Goal: Use online tool/utility: Utilize a website feature to perform a specific function

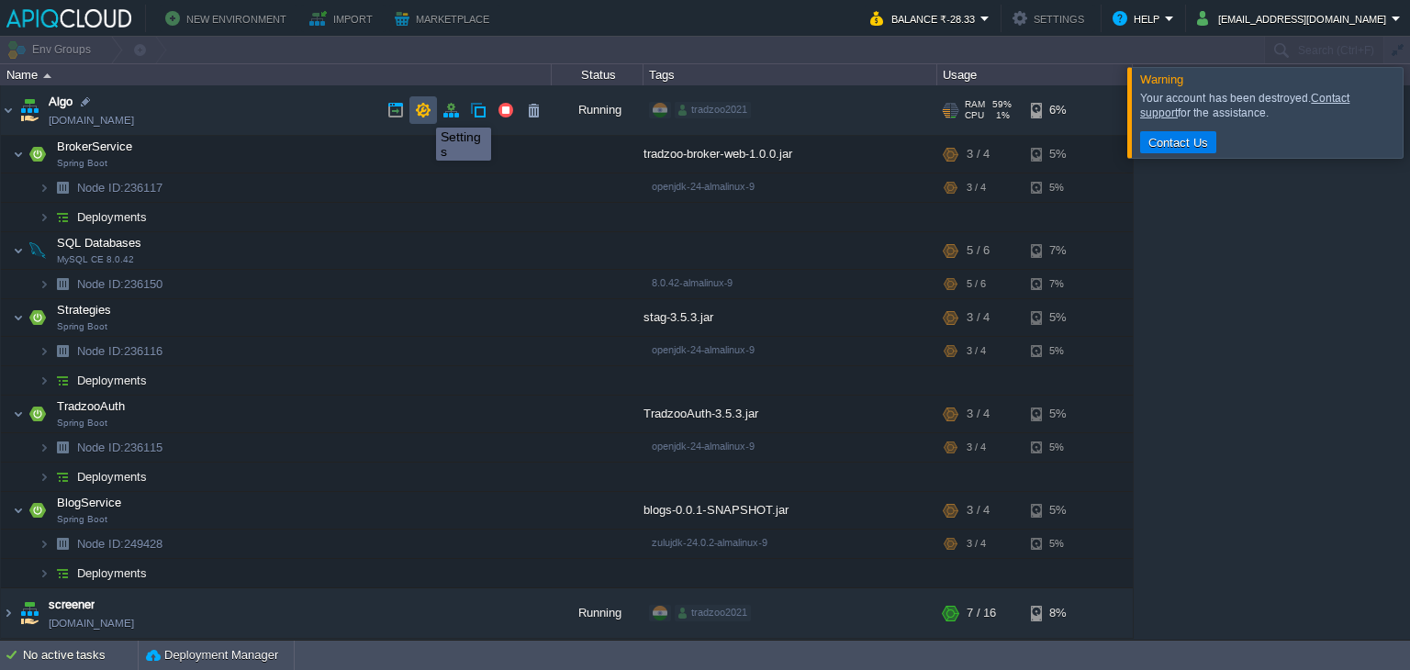
click at [422, 111] on button "button" at bounding box center [423, 110] width 17 height 17
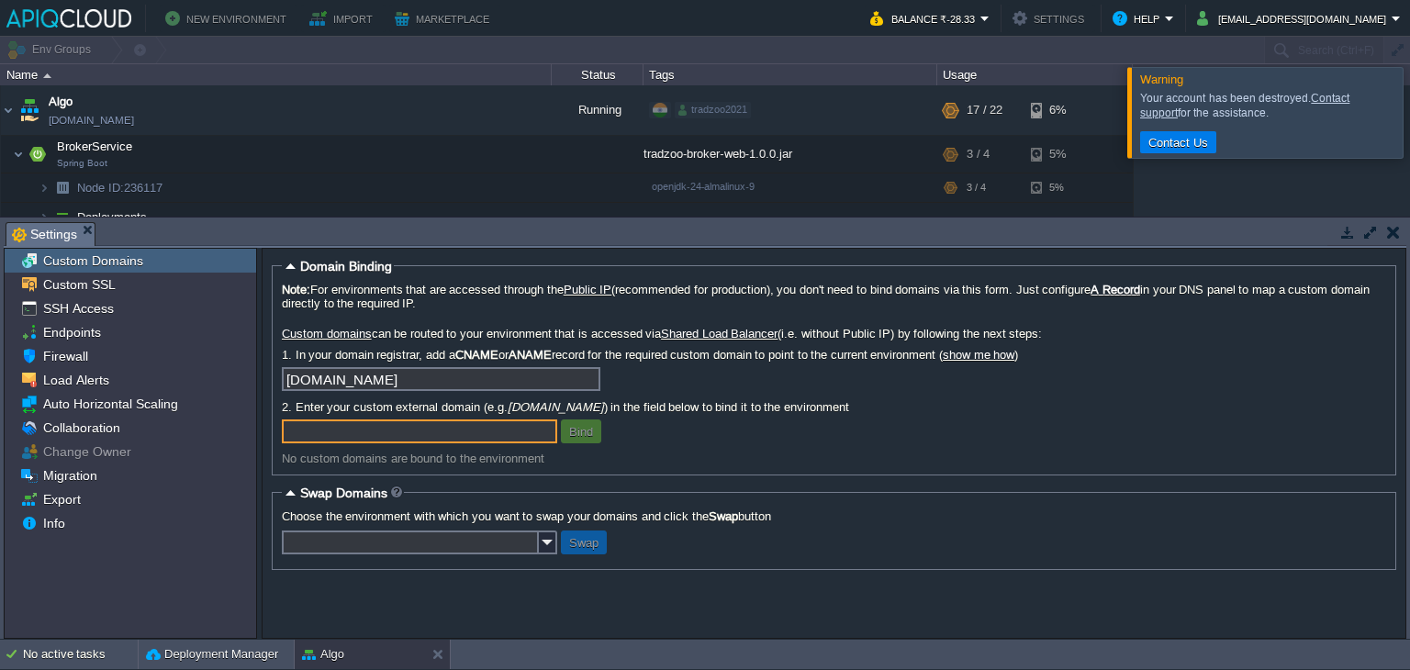
click at [1391, 236] on button "button" at bounding box center [1393, 232] width 13 height 17
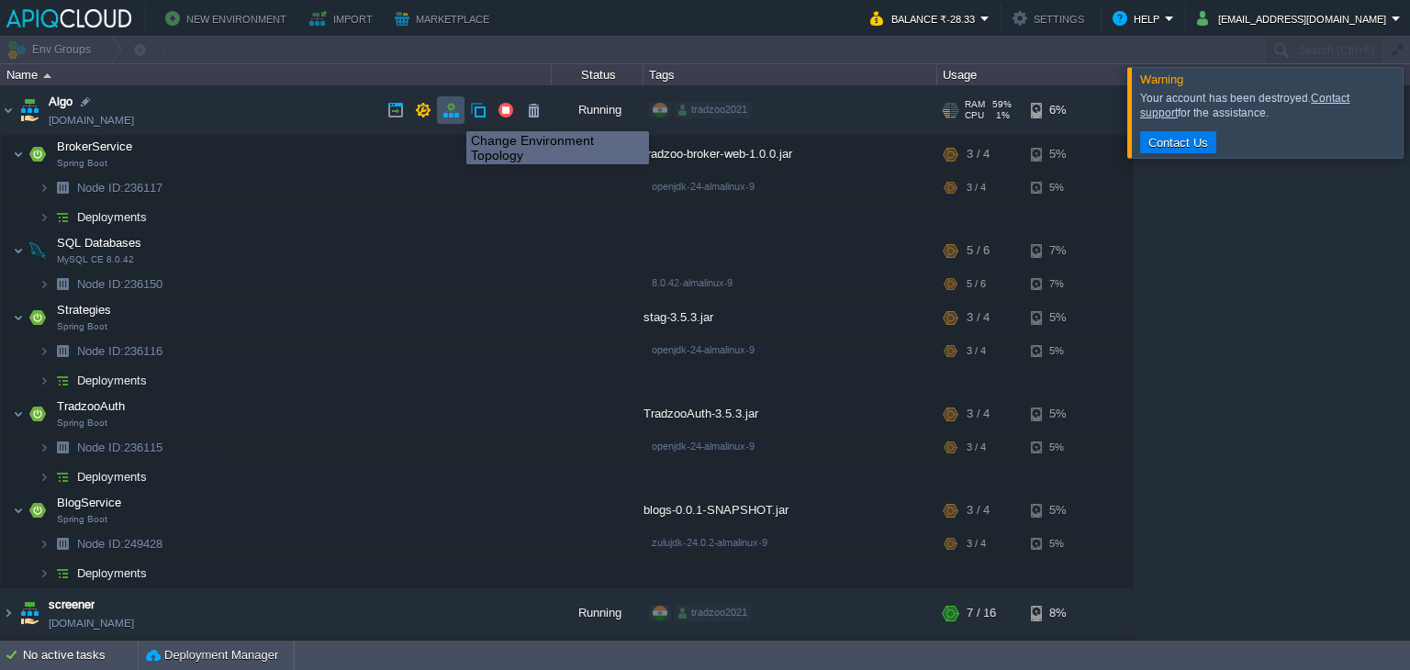
click at [453, 115] on button "button" at bounding box center [450, 110] width 17 height 17
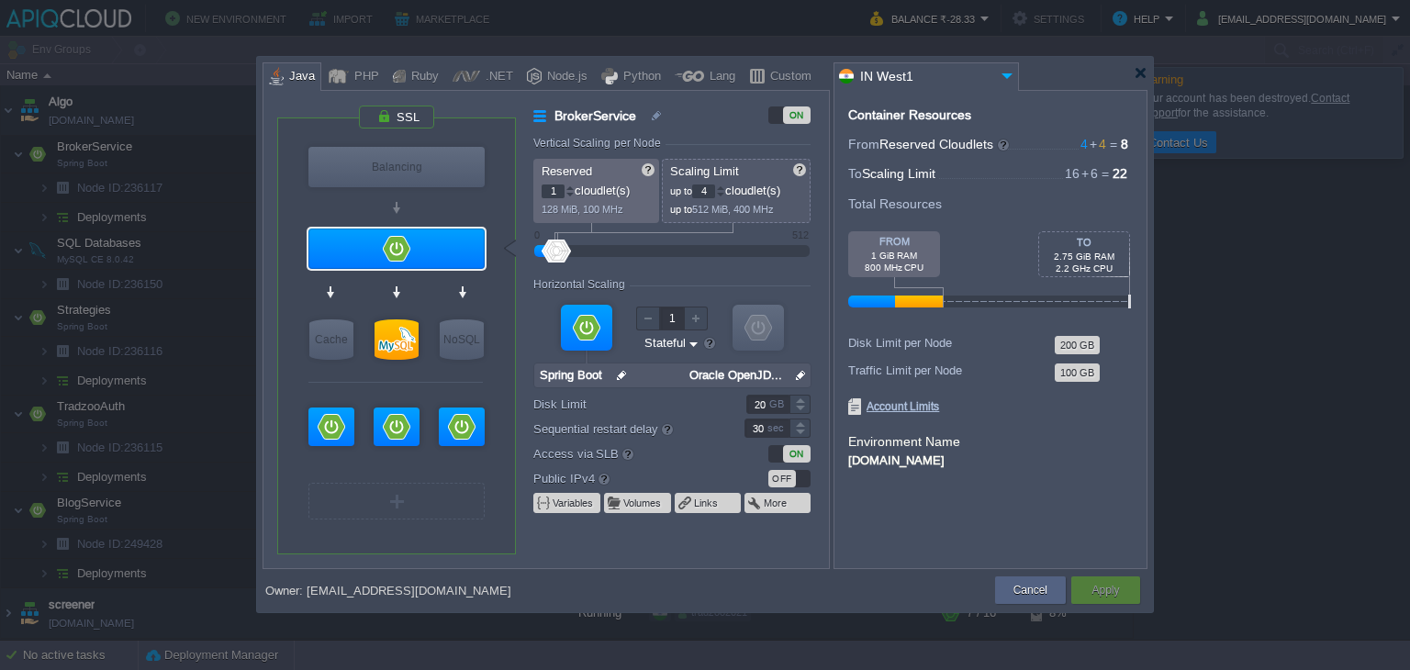
type input "Redis 7.2.4"
click at [470, 374] on img at bounding box center [475, 376] width 14 height 18
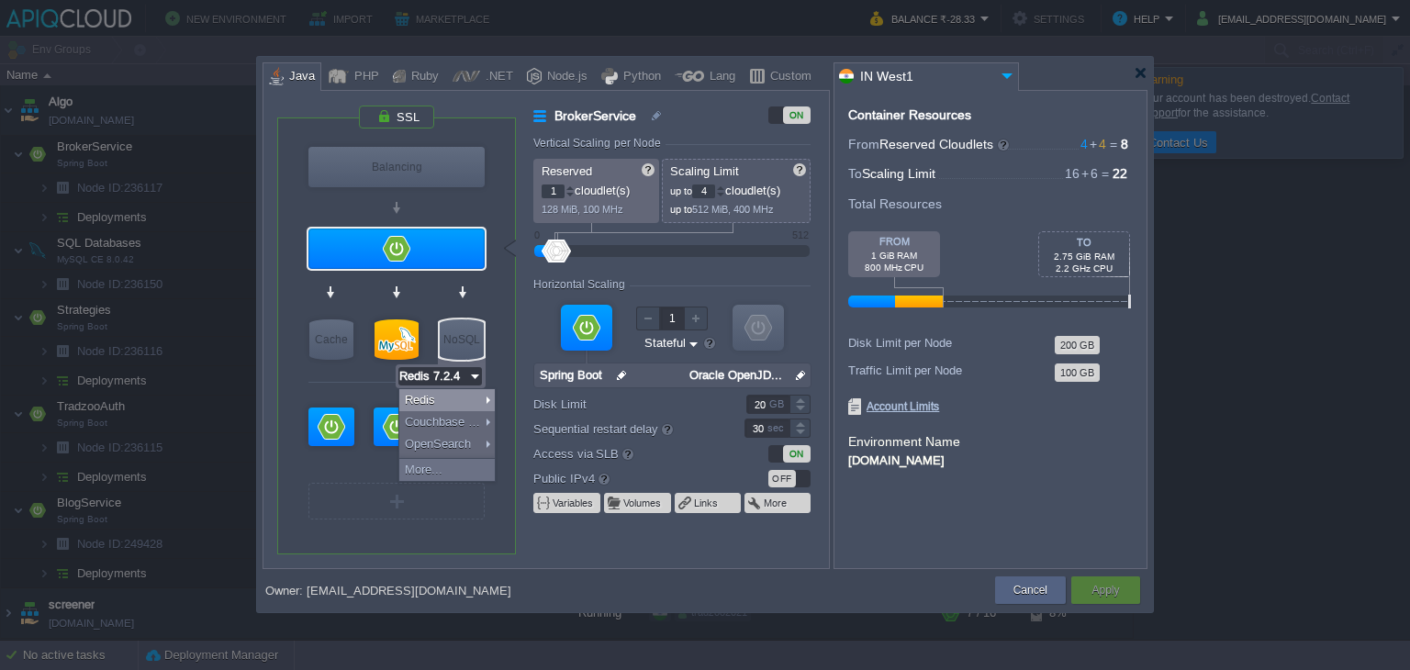
click at [472, 375] on img at bounding box center [475, 376] width 14 height 18
click at [446, 342] on div "NoSQL" at bounding box center [462, 339] width 44 height 40
type input "NoSQL Databases"
type input "Redis 7.2.4"
type input "7.2.4-almalinux-9"
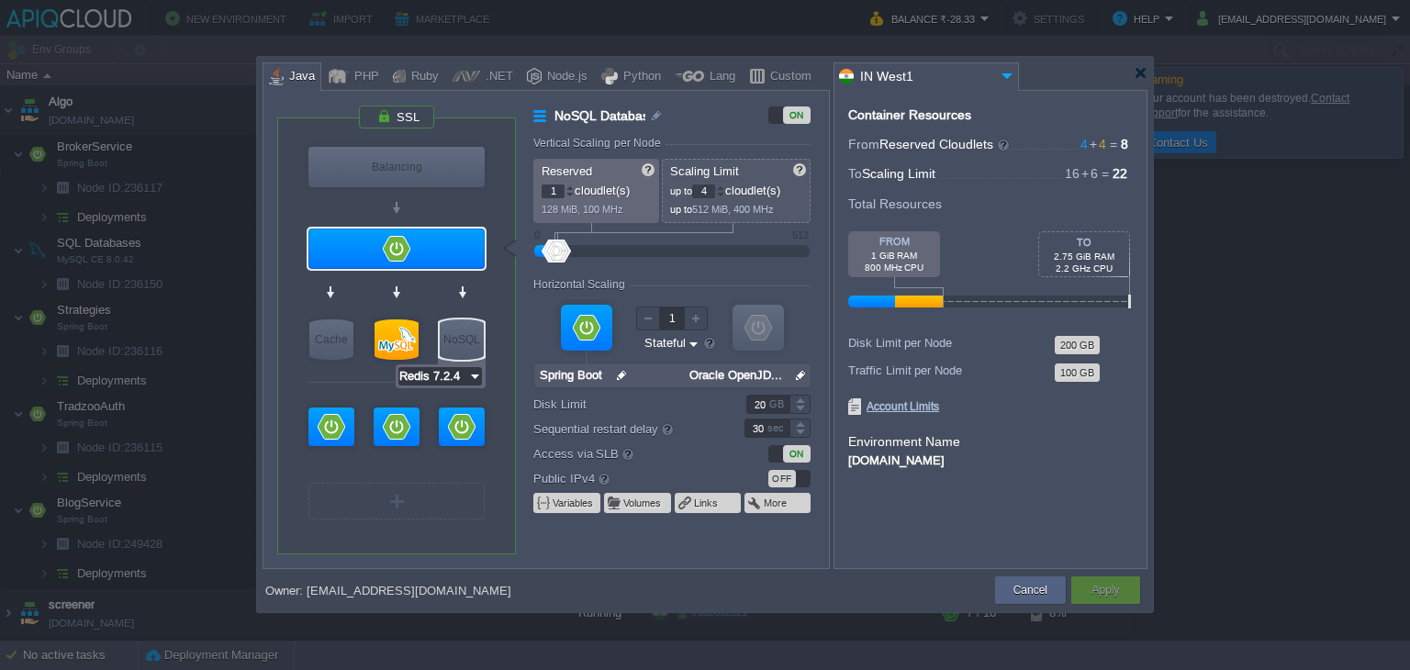
type input "Stateless"
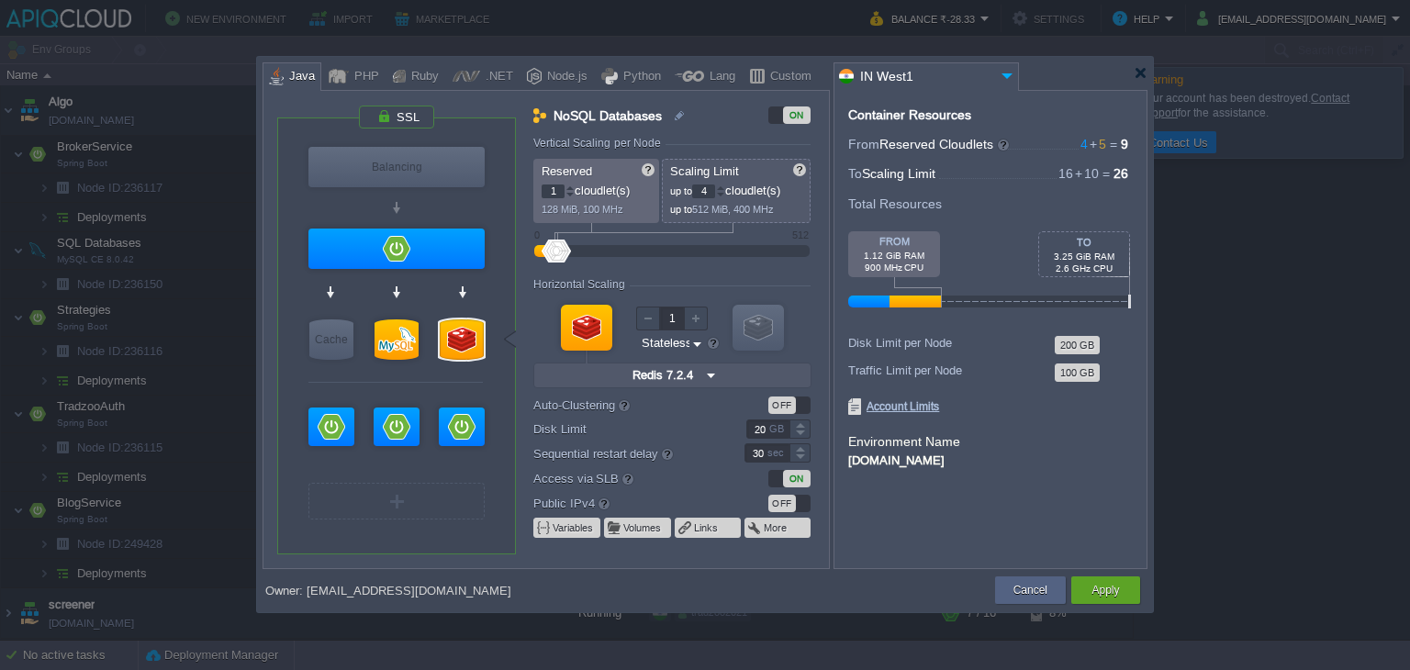
click at [598, 330] on div at bounding box center [586, 328] width 51 height 46
click at [693, 346] on img at bounding box center [697, 343] width 14 height 17
click at [701, 418] on form "Vertical Scaling per Node Reserved 1 cloudlet(s) 128 MiB, 100 MHz Scaling Limit…" at bounding box center [680, 352] width 295 height 431
type input "Redis 7.2.4"
click at [475, 374] on img at bounding box center [475, 376] width 14 height 18
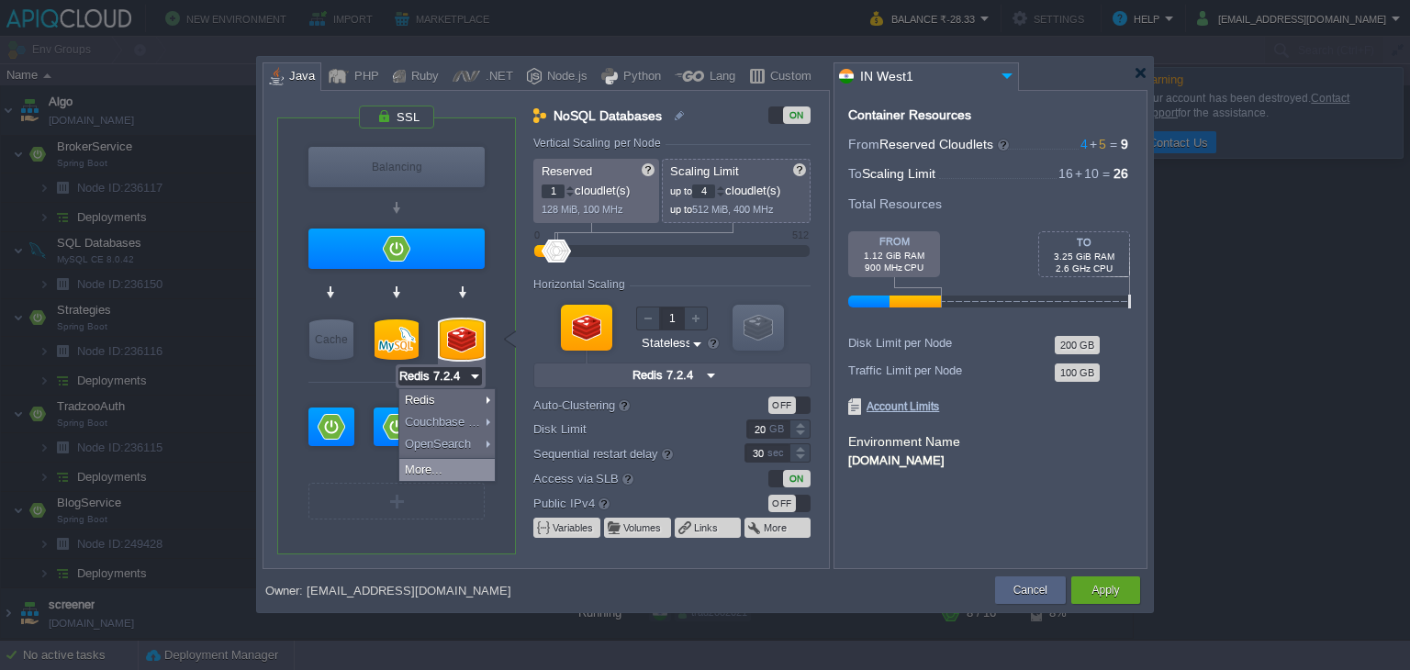
click at [464, 468] on div "More..." at bounding box center [446, 470] width 95 height 22
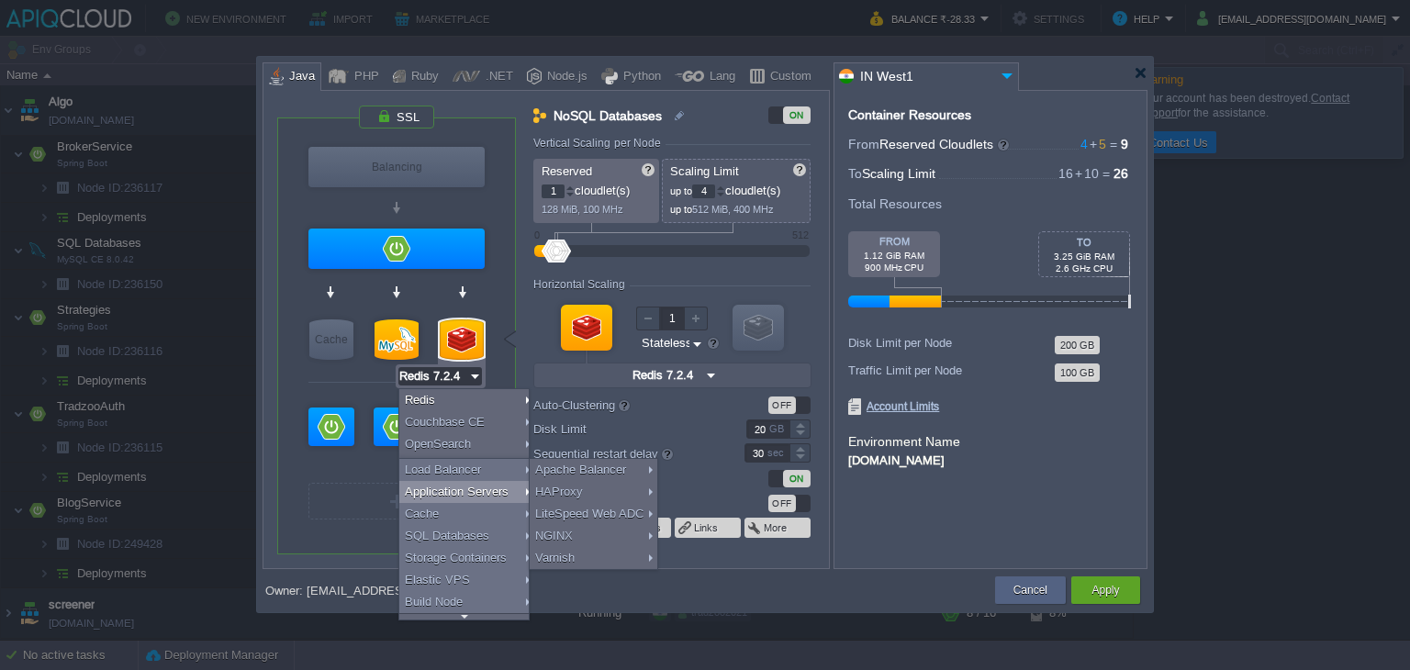
scroll to position [15, 0]
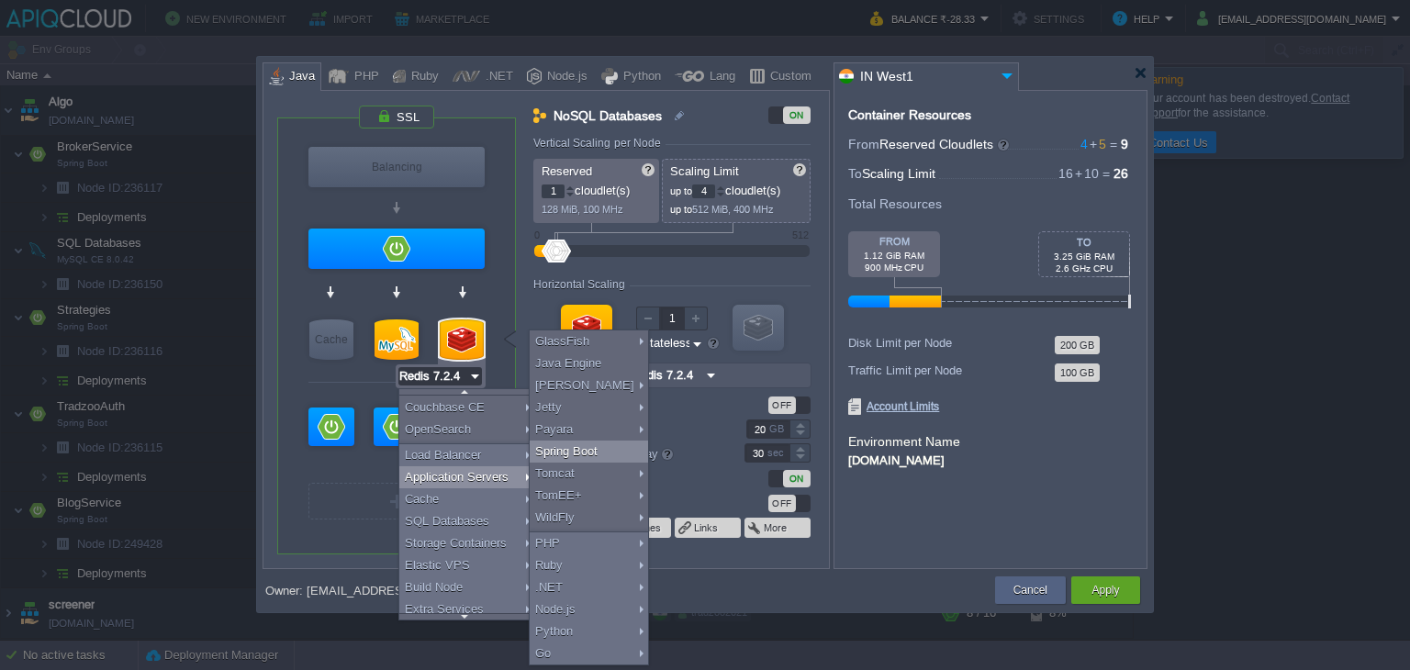
click at [562, 451] on div "Spring Boot" at bounding box center [589, 452] width 118 height 22
type input "Application Servers"
type input "Spring Boot"
type input "Zulu Communit..."
type input "Stateful"
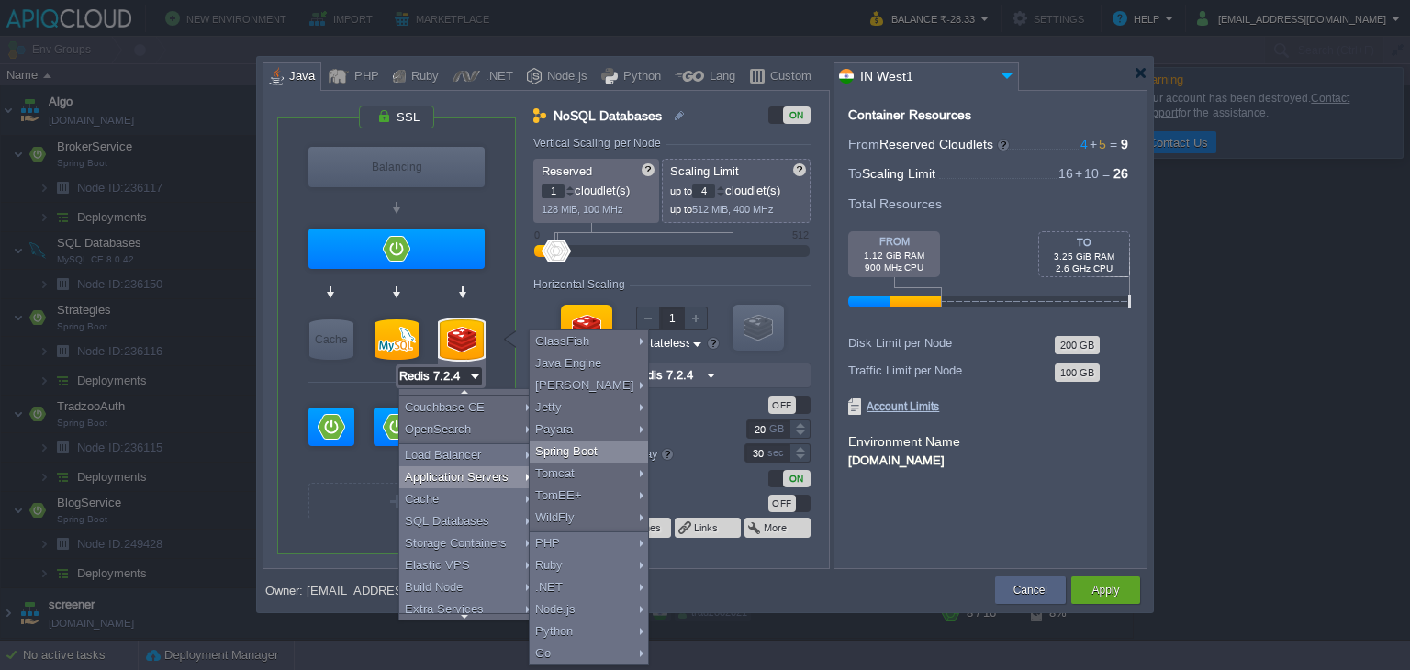
type input "Spring Boot"
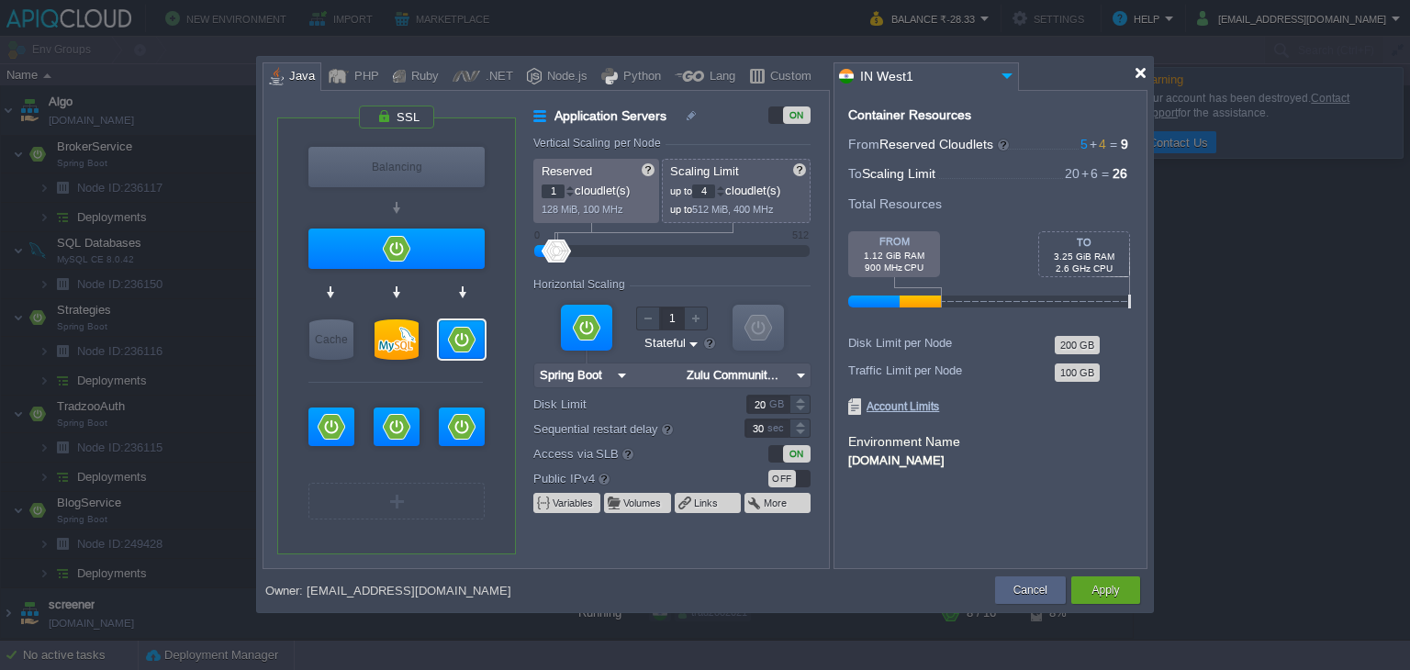
click at [1136, 73] on div at bounding box center [1141, 73] width 14 height 14
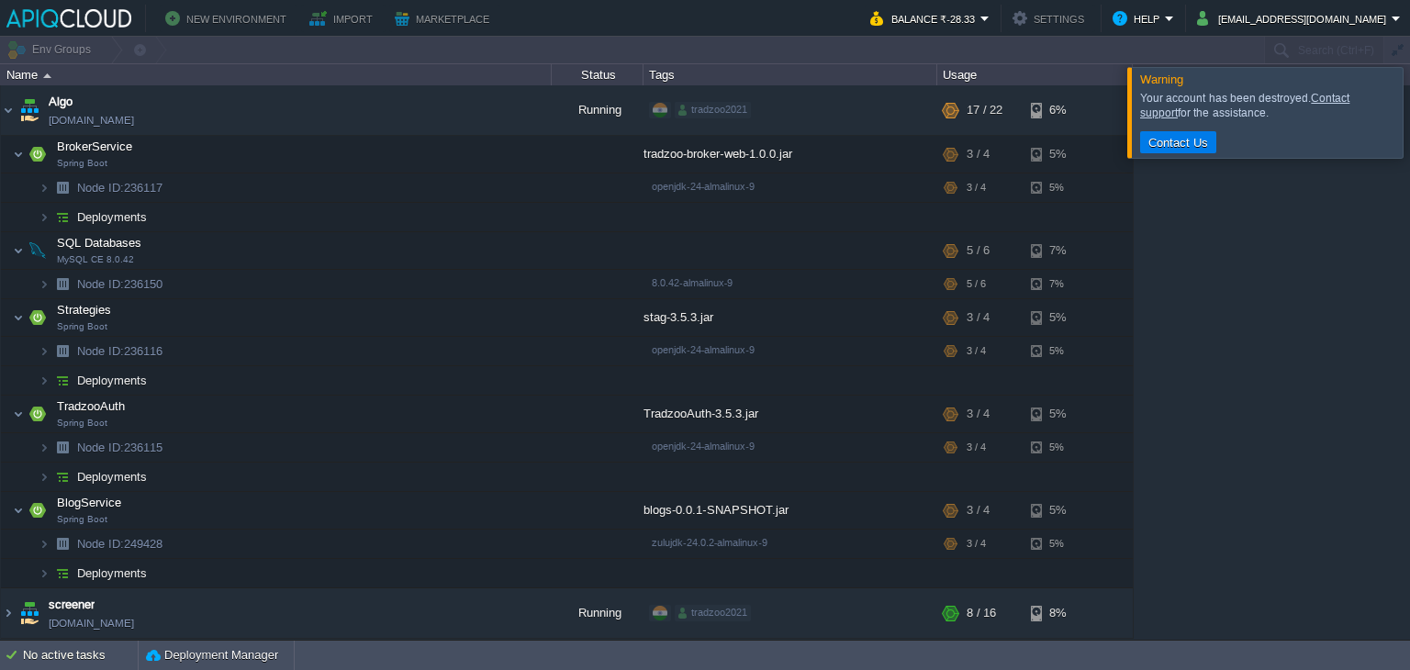
click at [1235, 364] on div "Algo [DOMAIN_NAME] Running tradzoo2021 + Add to Env Group RAM 59% CPU 1% 17 / 2…" at bounding box center [705, 362] width 1410 height 554
click at [1409, 109] on div at bounding box center [1432, 112] width 0 height 90
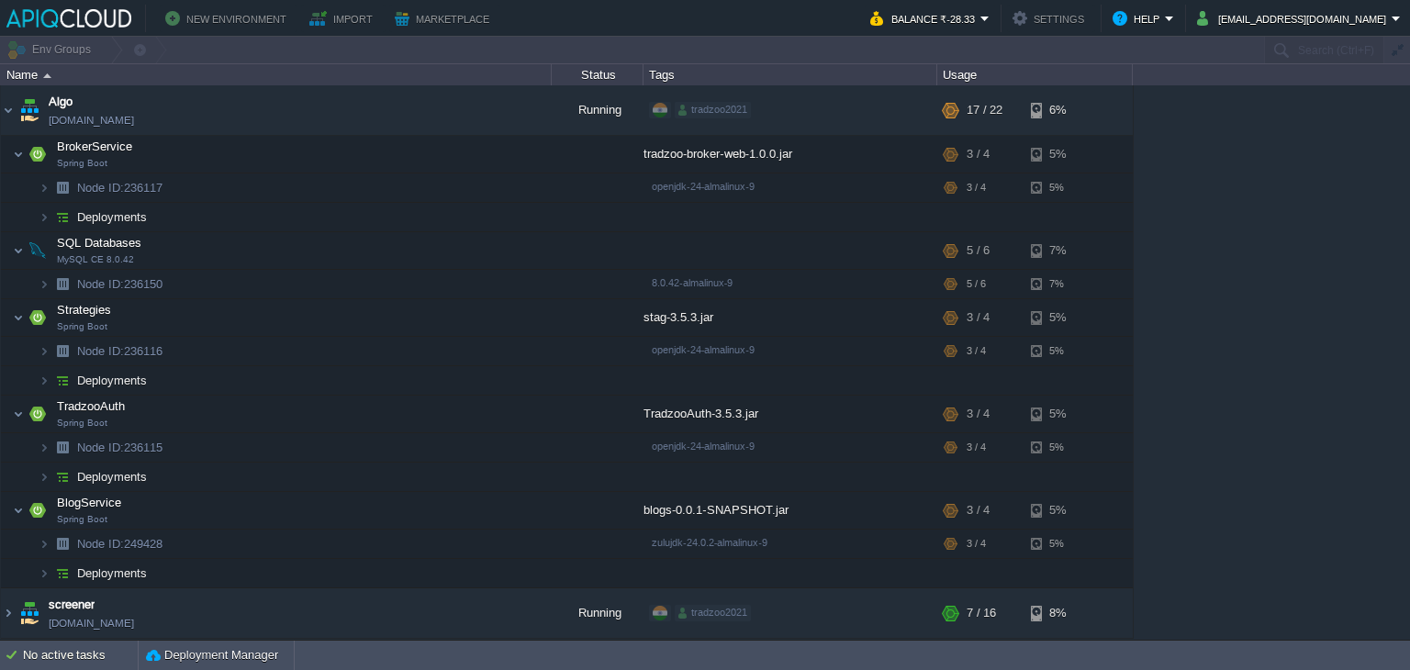
click at [1247, 229] on div "Algo [DOMAIN_NAME] Running tradzoo2021 + Add to Env Group RAM 59% CPU 1% 17 / 2…" at bounding box center [705, 362] width 1410 height 554
